Goal: Find specific page/section: Find specific page/section

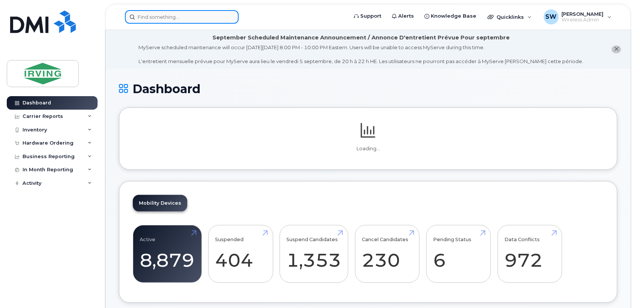
click at [152, 15] on input at bounding box center [182, 17] width 114 height 14
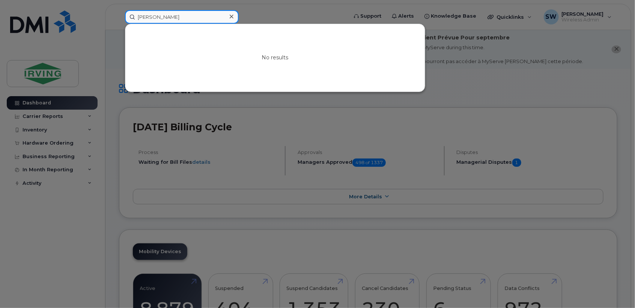
drag, startPoint x: 188, startPoint y: 19, endPoint x: 56, endPoint y: 12, distance: 131.8
click at [119, 12] on div "[PERSON_NAME] No results" at bounding box center [234, 17] width 230 height 14
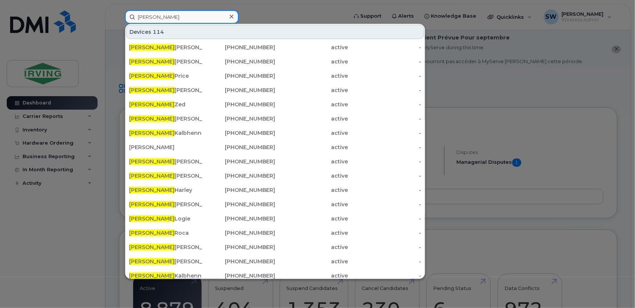
drag, startPoint x: 165, startPoint y: 17, endPoint x: 108, endPoint y: 12, distance: 57.6
click at [119, 12] on div "[PERSON_NAME] 114 [PERSON_NAME] [PHONE_NUMBER] active - [PERSON_NAME] [PHONE_NU…" at bounding box center [234, 17] width 230 height 14
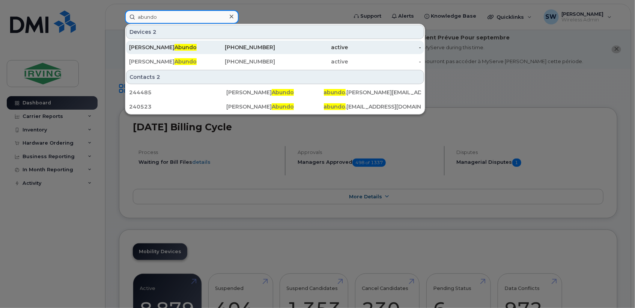
type input "abundo"
click at [183, 47] on div "[PERSON_NAME]" at bounding box center [165, 48] width 73 height 8
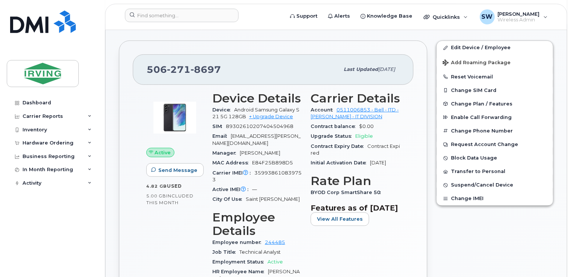
scroll to position [181, 0]
drag, startPoint x: 235, startPoint y: 100, endPoint x: 245, endPoint y: 108, distance: 13.4
click at [245, 108] on span "Android Samsung Galaxy S21 5G 128GB" at bounding box center [255, 113] width 87 height 12
drag, startPoint x: 246, startPoint y: 108, endPoint x: 243, endPoint y: 103, distance: 5.9
copy span "Android Samsung Galaxy S21 5G 128GB"
